Goal: Complete application form

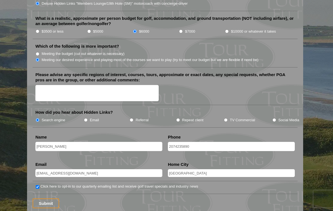
scroll to position [660, 0]
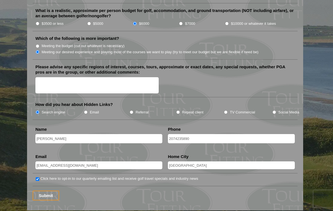
click at [45, 191] on input "Submit" at bounding box center [46, 196] width 27 height 10
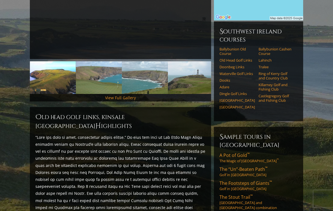
scroll to position [122, 0]
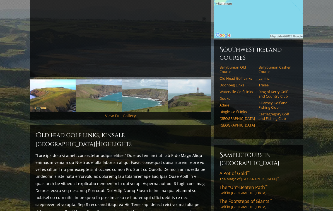
click at [231, 66] on link "Ballybunion Old Course" at bounding box center [237, 69] width 35 height 9
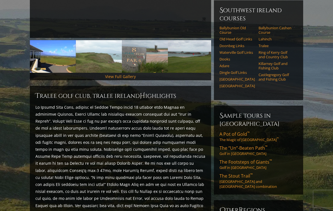
scroll to position [165, 0]
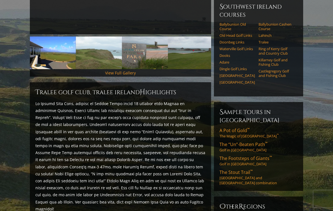
click at [320, 141] on section "Home Ireland Southwest Ireland Tralee Golf Club, Tralee Ireland Tralee Golf Clu…" at bounding box center [166, 164] width 333 height 571
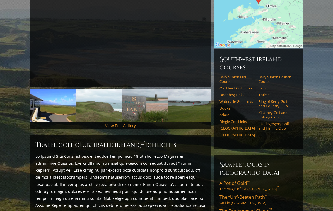
scroll to position [111, 0]
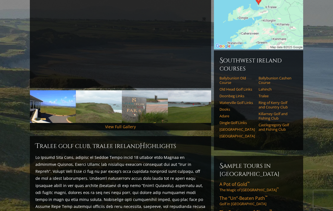
click at [272, 76] on link "Ballybunion Cashen Course" at bounding box center [276, 80] width 35 height 9
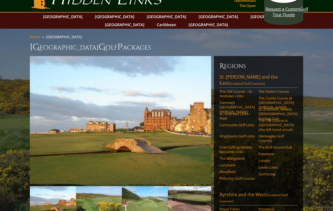
scroll to position [15, 0]
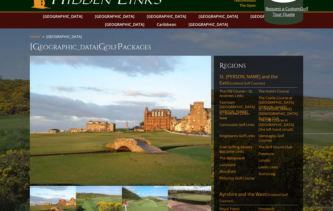
click at [275, 96] on link "The Castle Course at St. Andrews" at bounding box center [276, 103] width 35 height 14
